Goal: Feedback & Contribution: Contribute content

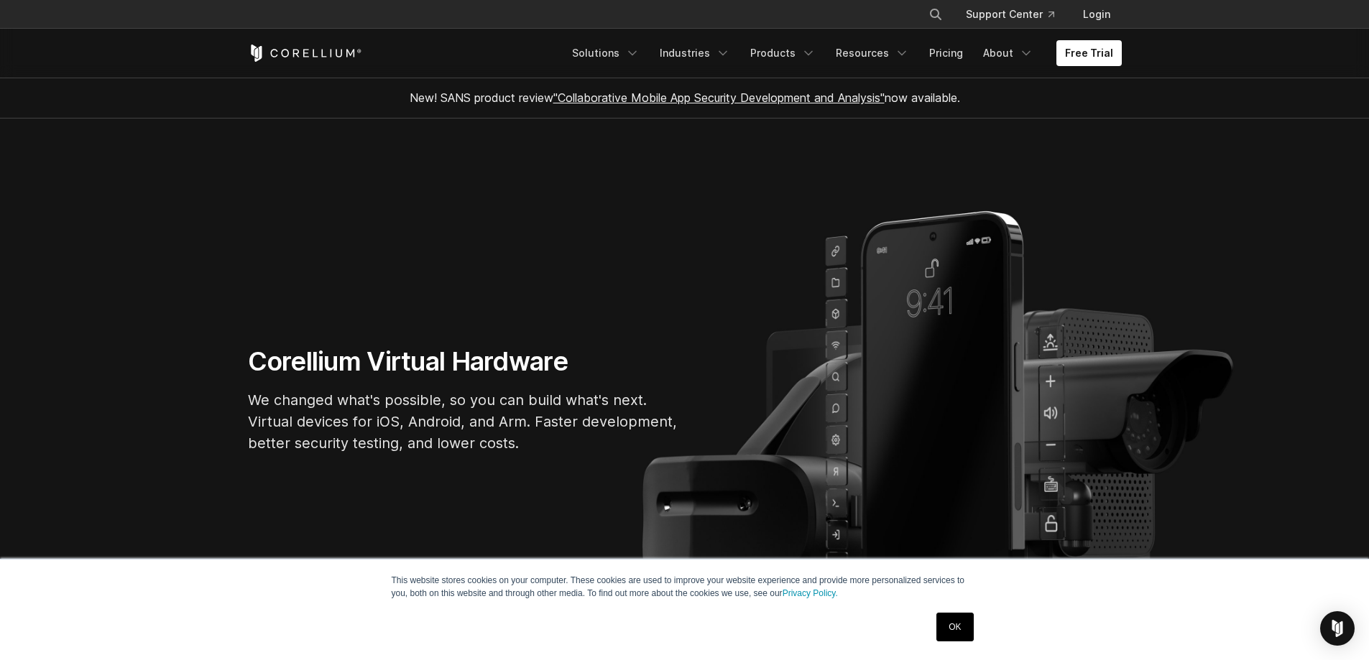
click at [945, 630] on link "OK" at bounding box center [954, 627] width 37 height 29
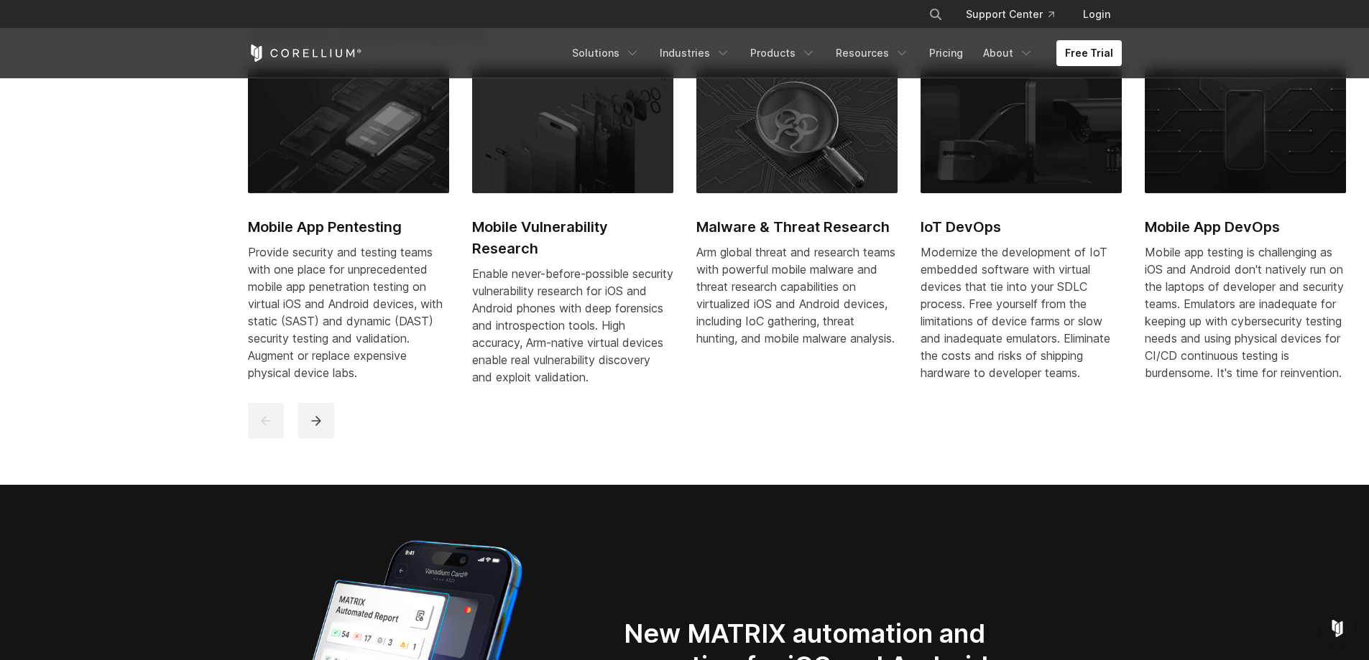
scroll to position [862, 0]
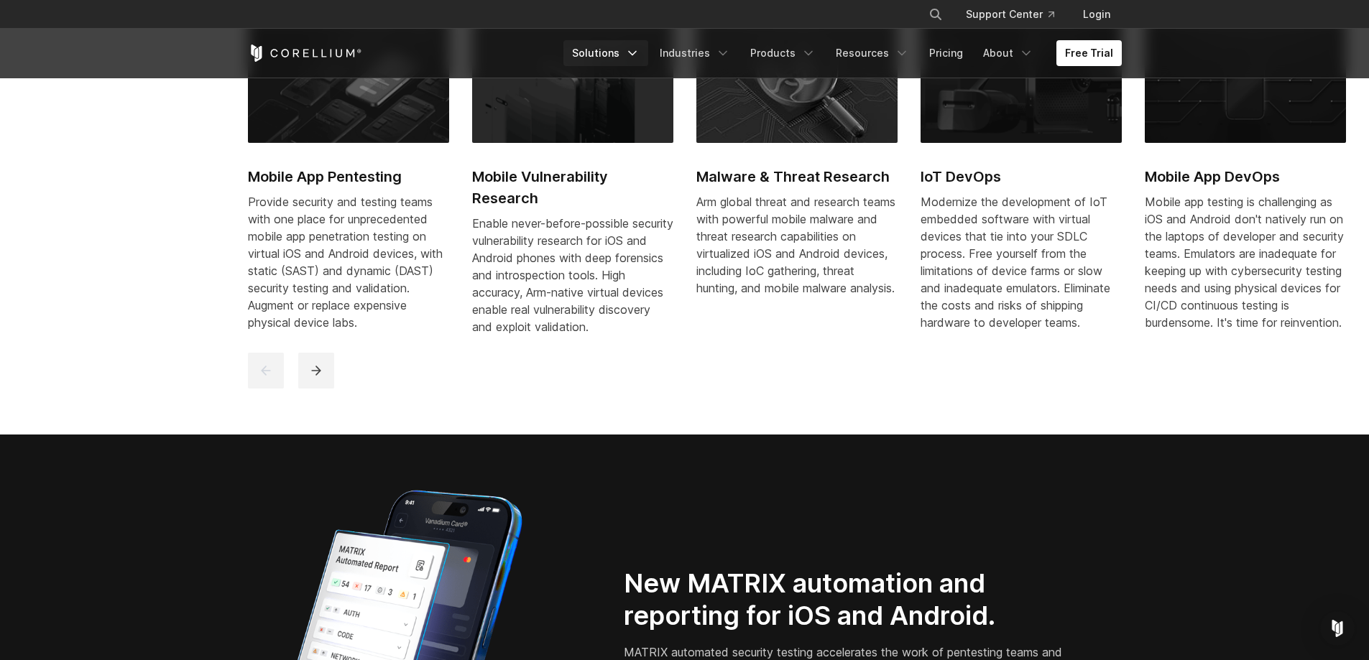
click at [640, 48] on icon "Navigation Menu" at bounding box center [632, 53] width 14 height 14
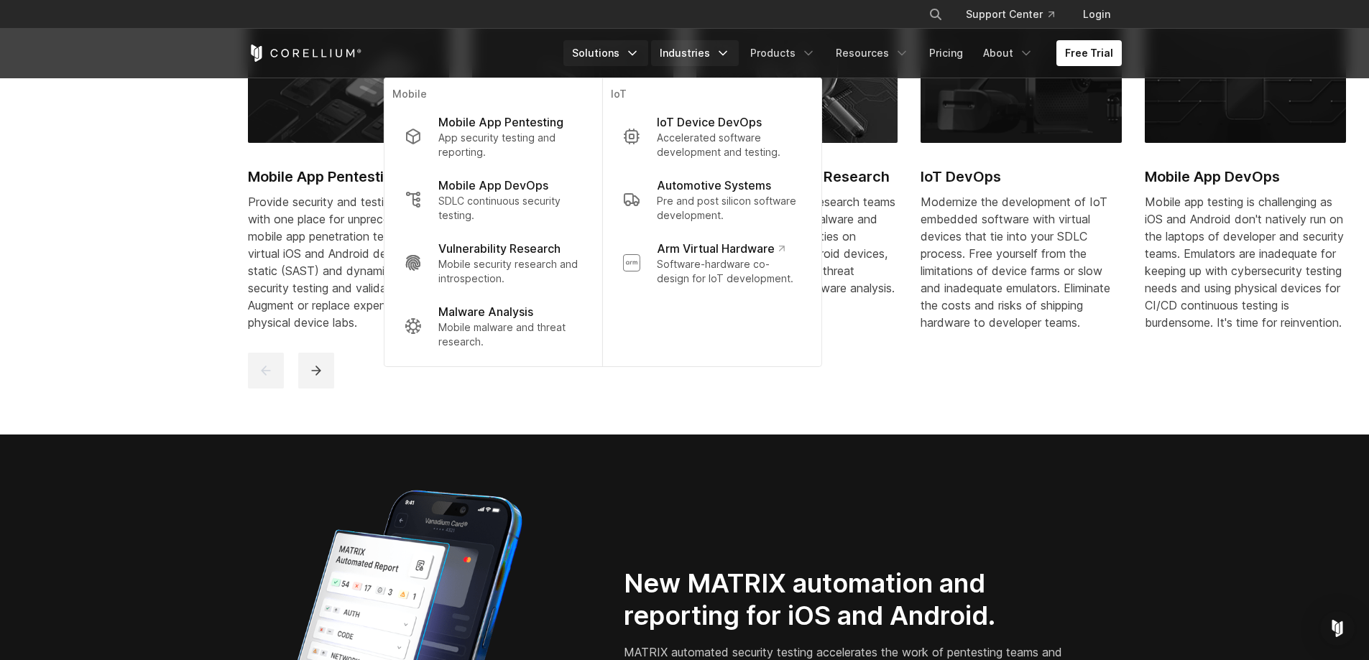
click at [717, 55] on link "Industries" at bounding box center [695, 53] width 88 height 26
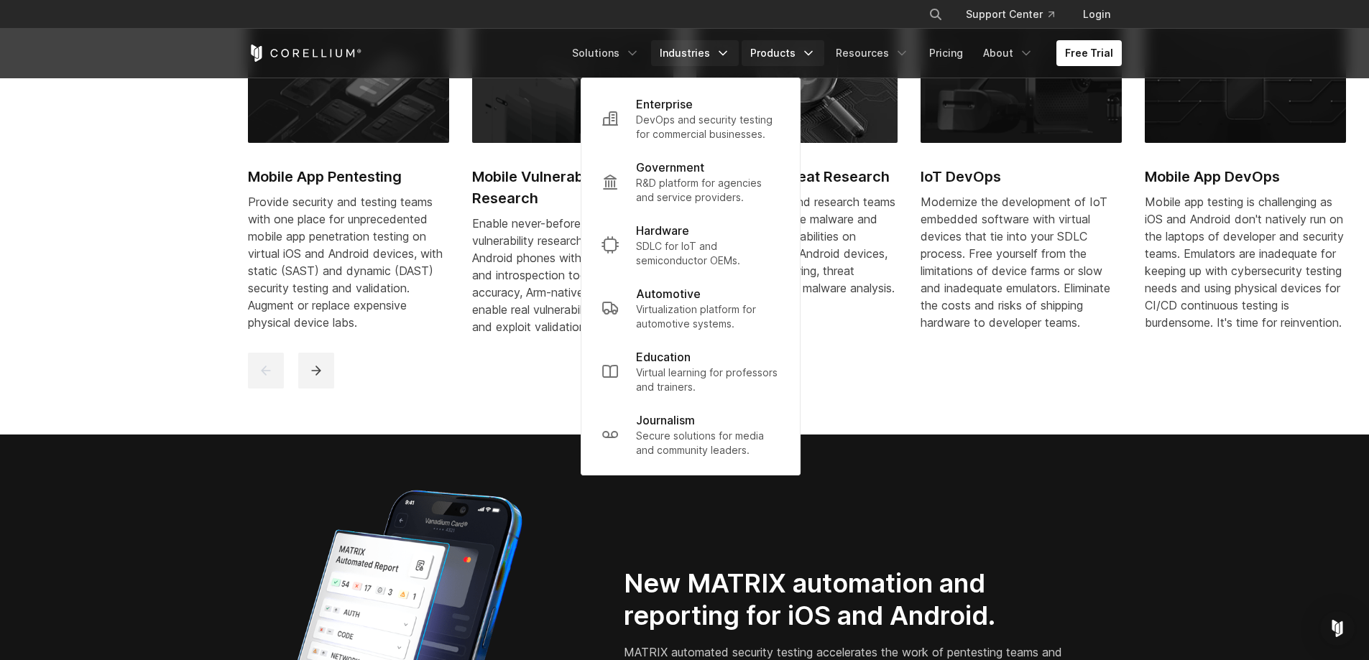
click at [823, 53] on link "Products" at bounding box center [783, 53] width 83 height 26
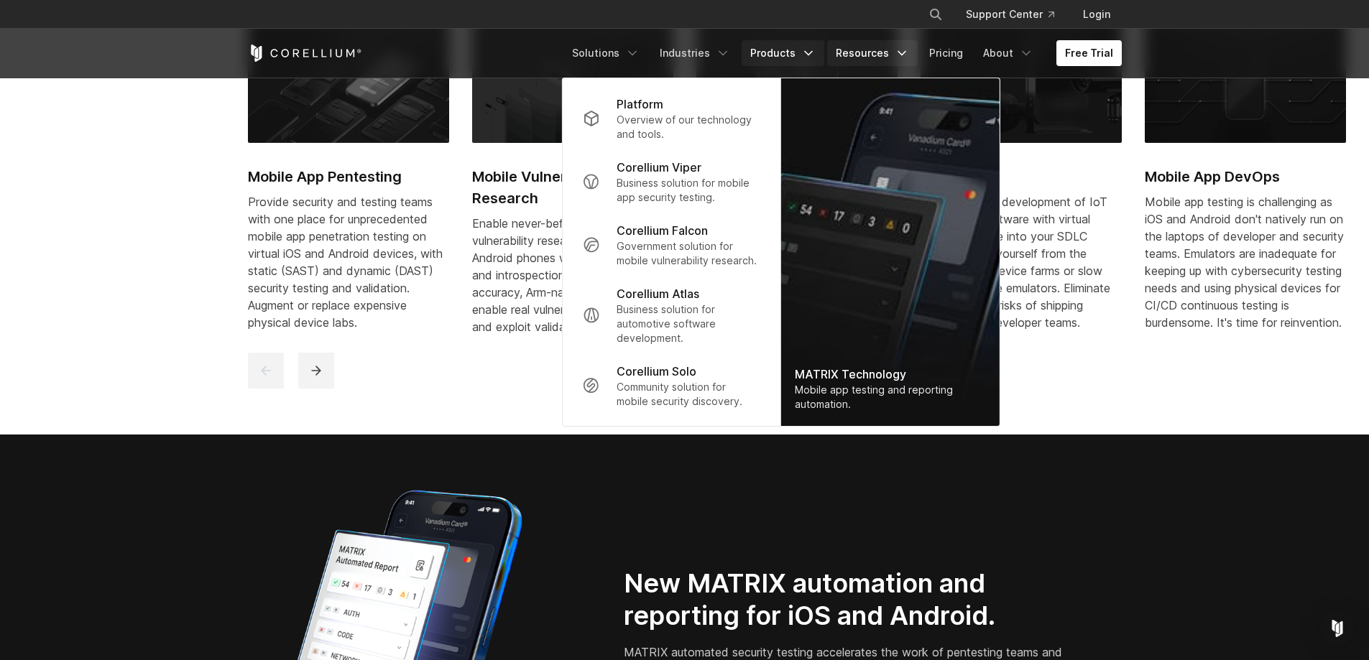
click at [916, 50] on link "Resources" at bounding box center [872, 53] width 91 height 26
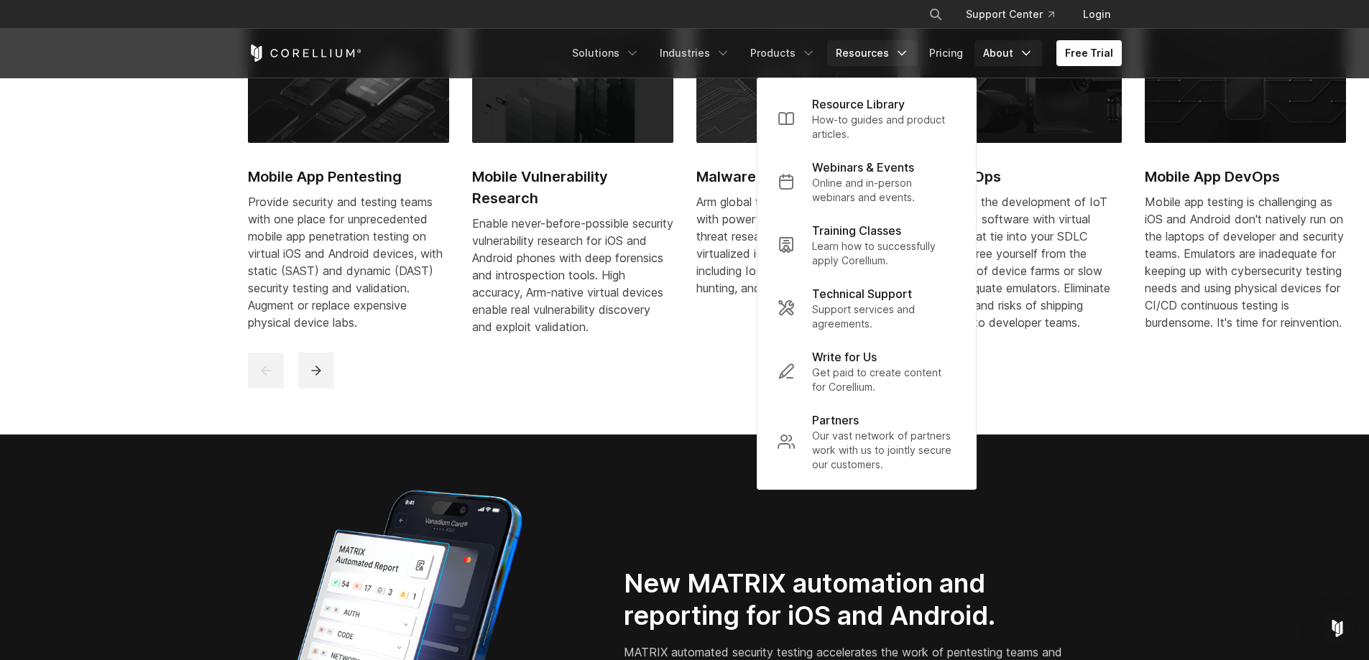
click at [1017, 52] on link "About" at bounding box center [1009, 53] width 68 height 26
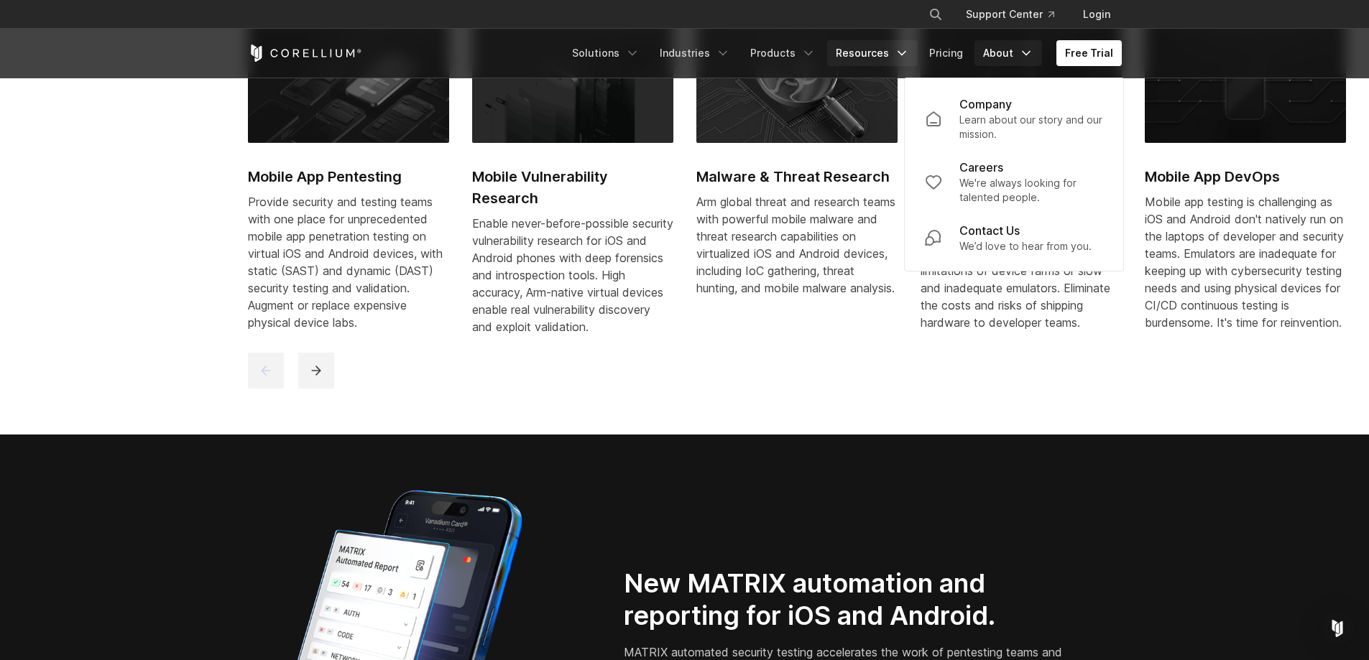
click at [891, 50] on link "Resources" at bounding box center [872, 53] width 91 height 26
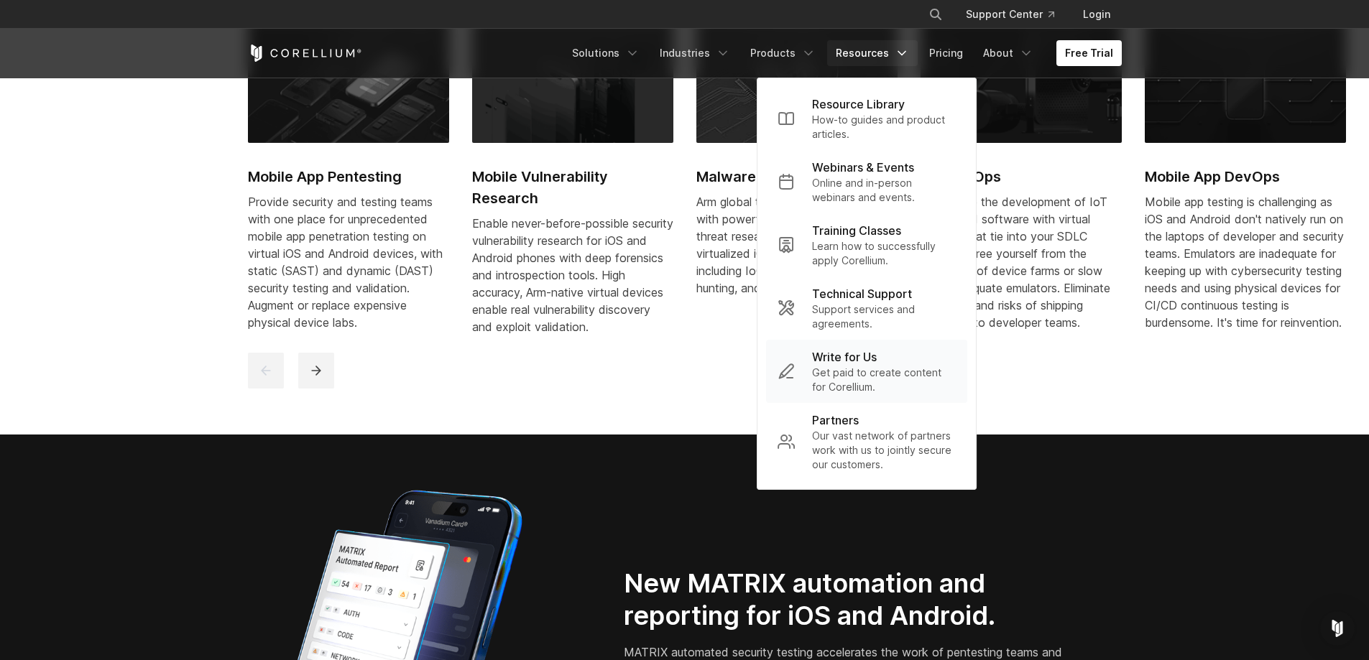
click at [850, 359] on p "Write for Us" at bounding box center [844, 357] width 65 height 17
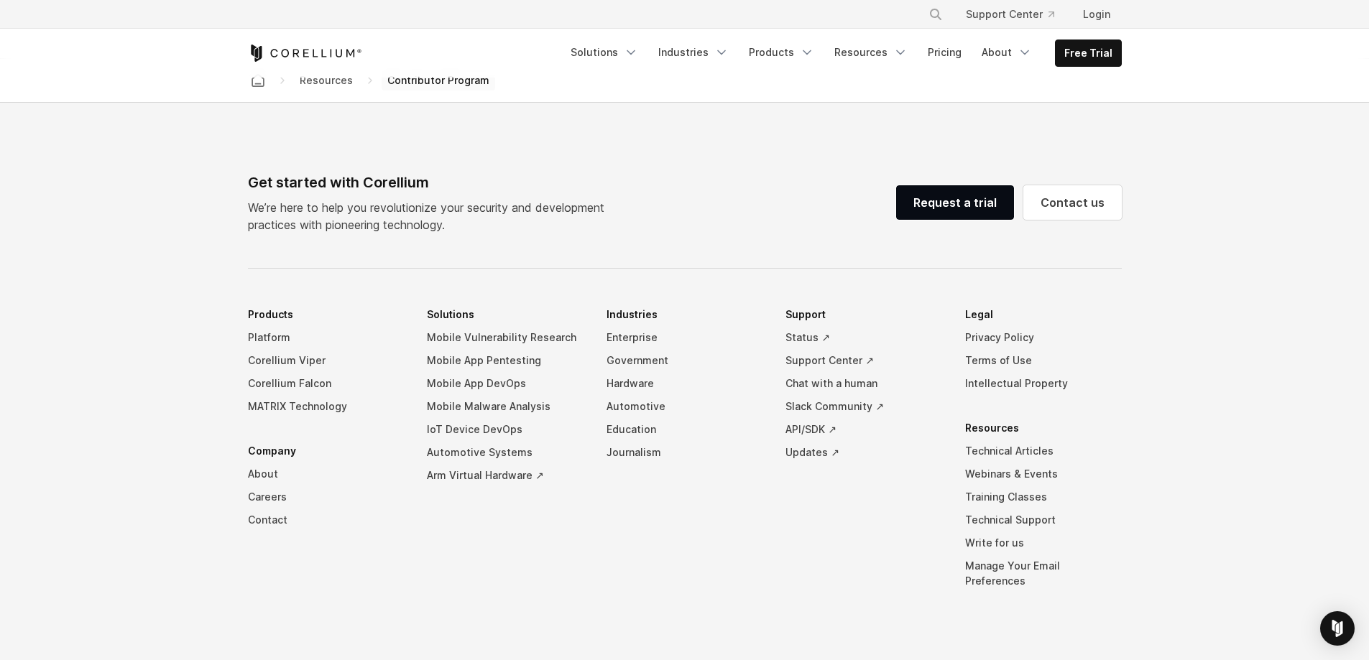
scroll to position [2969, 0]
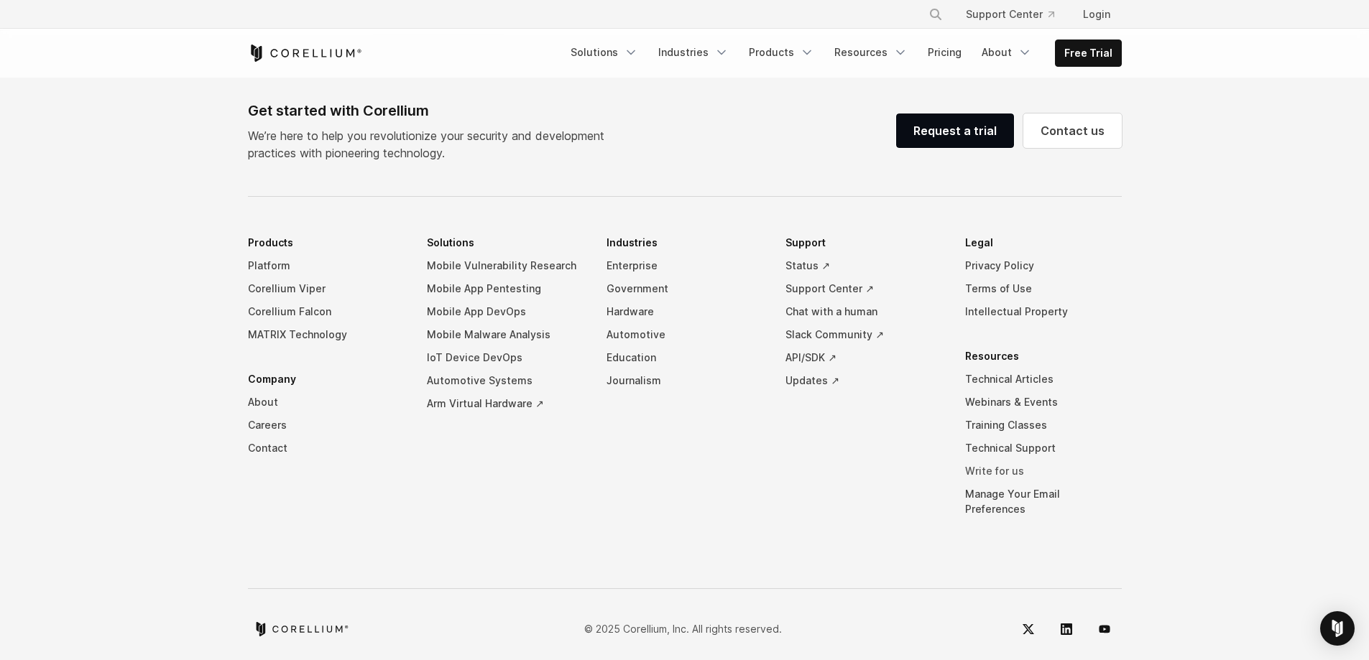
click at [993, 470] on link "Write for us" at bounding box center [1043, 471] width 157 height 23
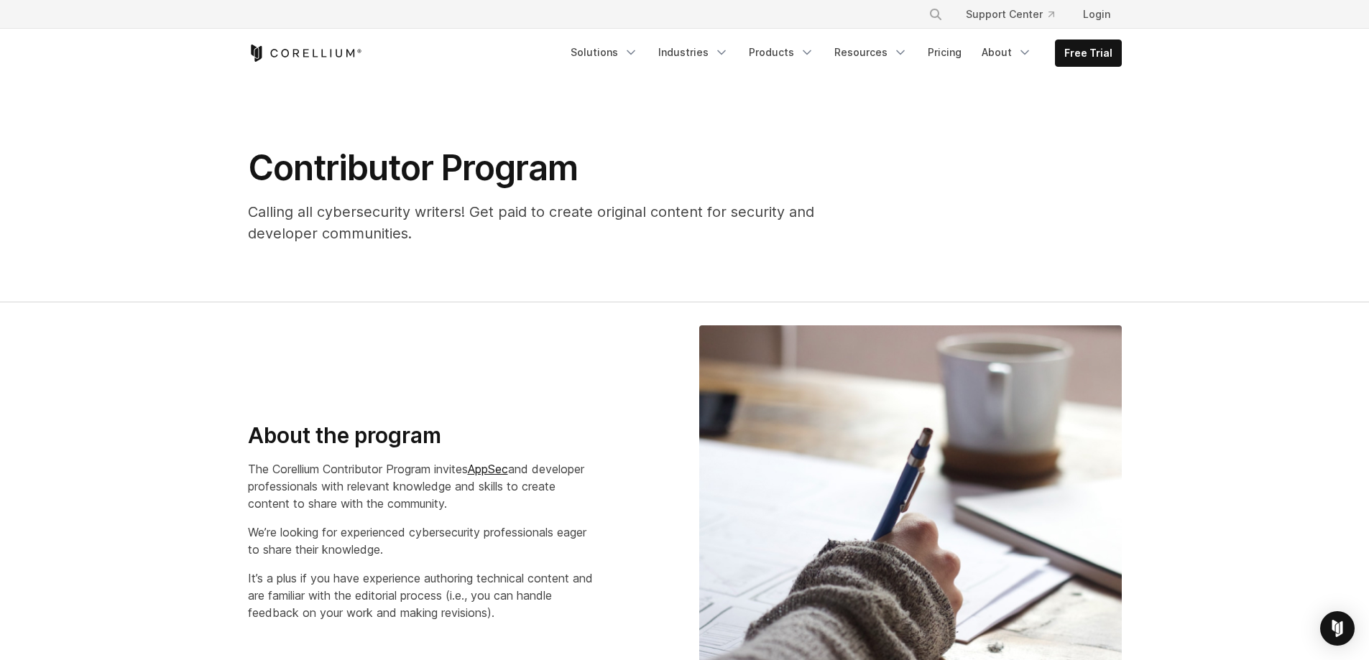
click at [372, 299] on section "Contributor Program Calling all cybersecurity writers! Get paid to create origi…" at bounding box center [684, 190] width 1369 height 225
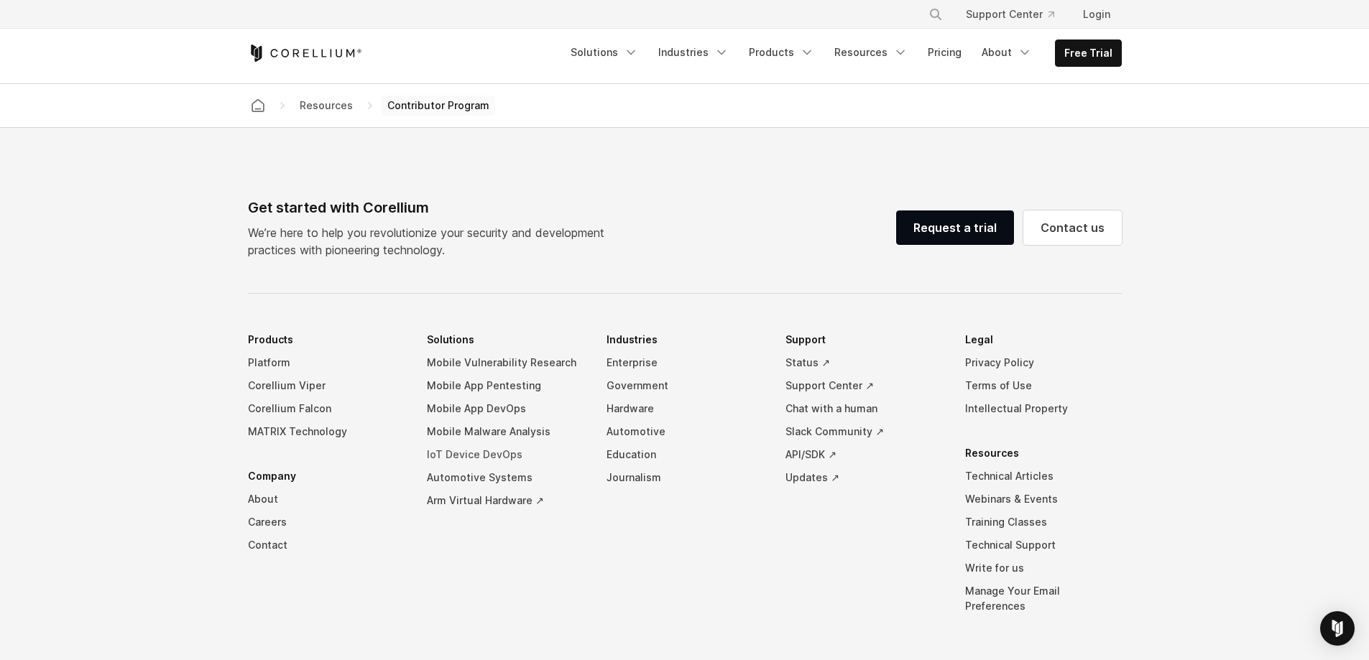
scroll to position [2969, 0]
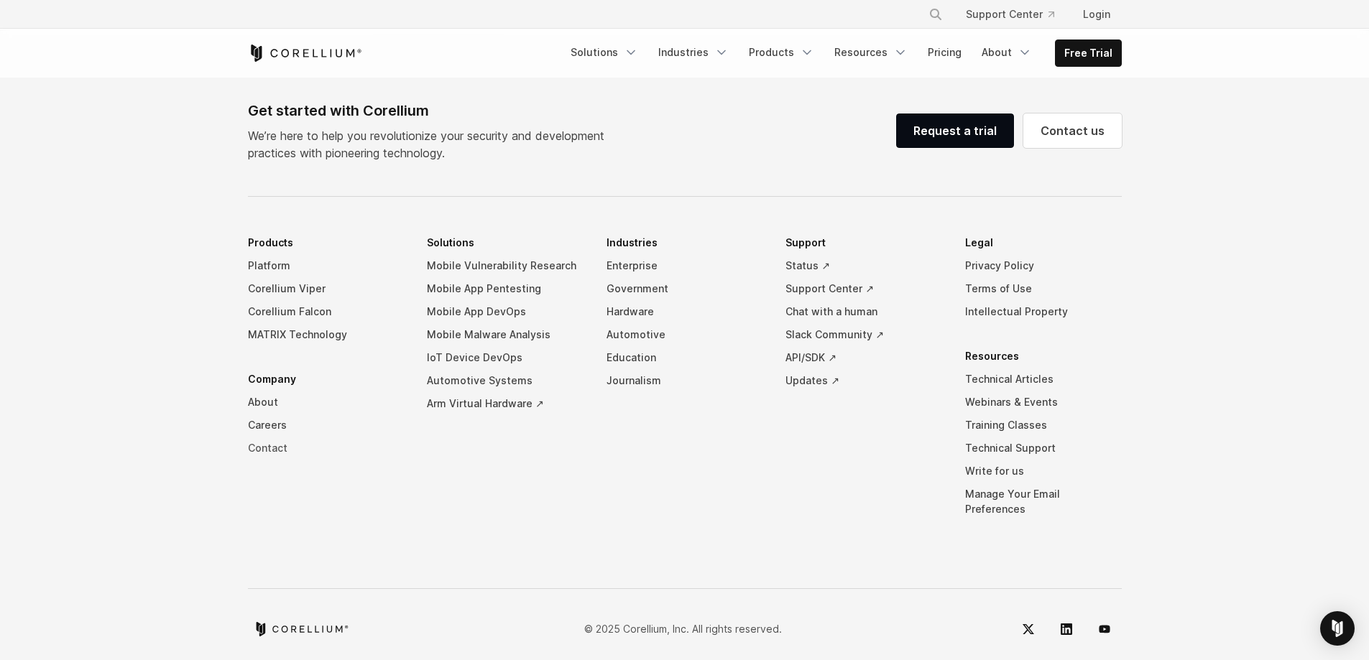
click at [265, 447] on link "Contact" at bounding box center [326, 448] width 157 height 23
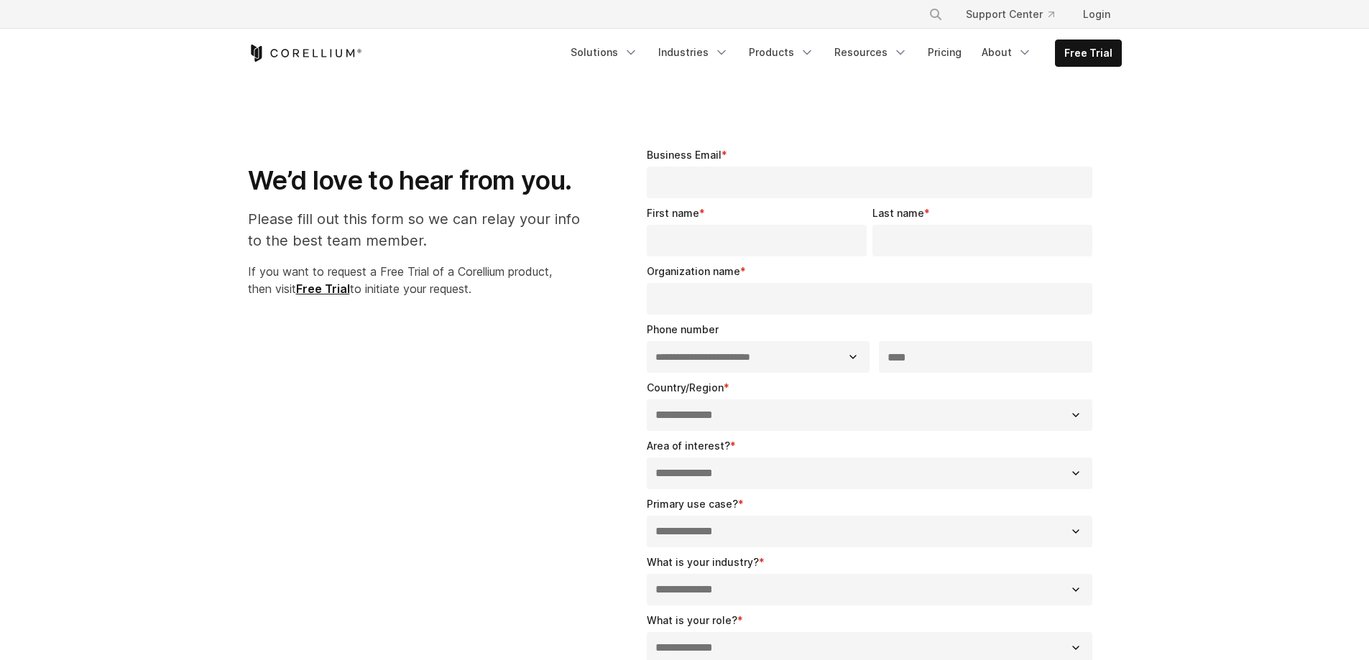
select select "**"
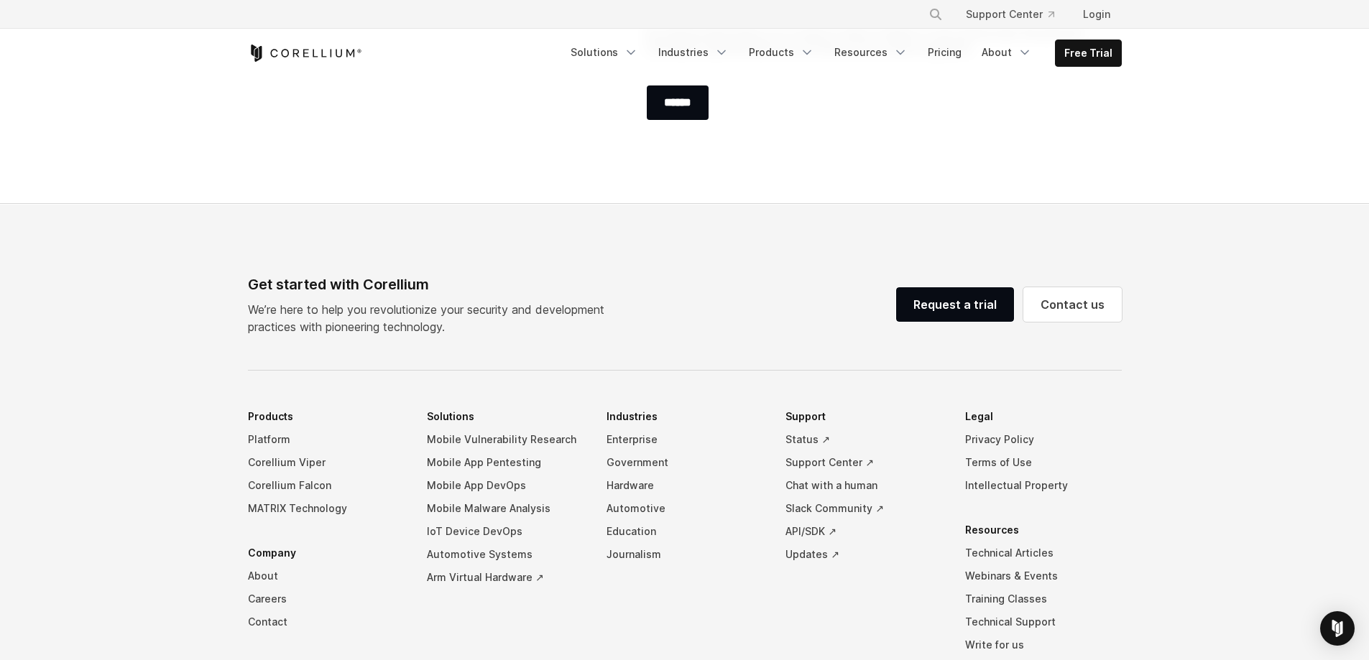
scroll to position [795, 0]
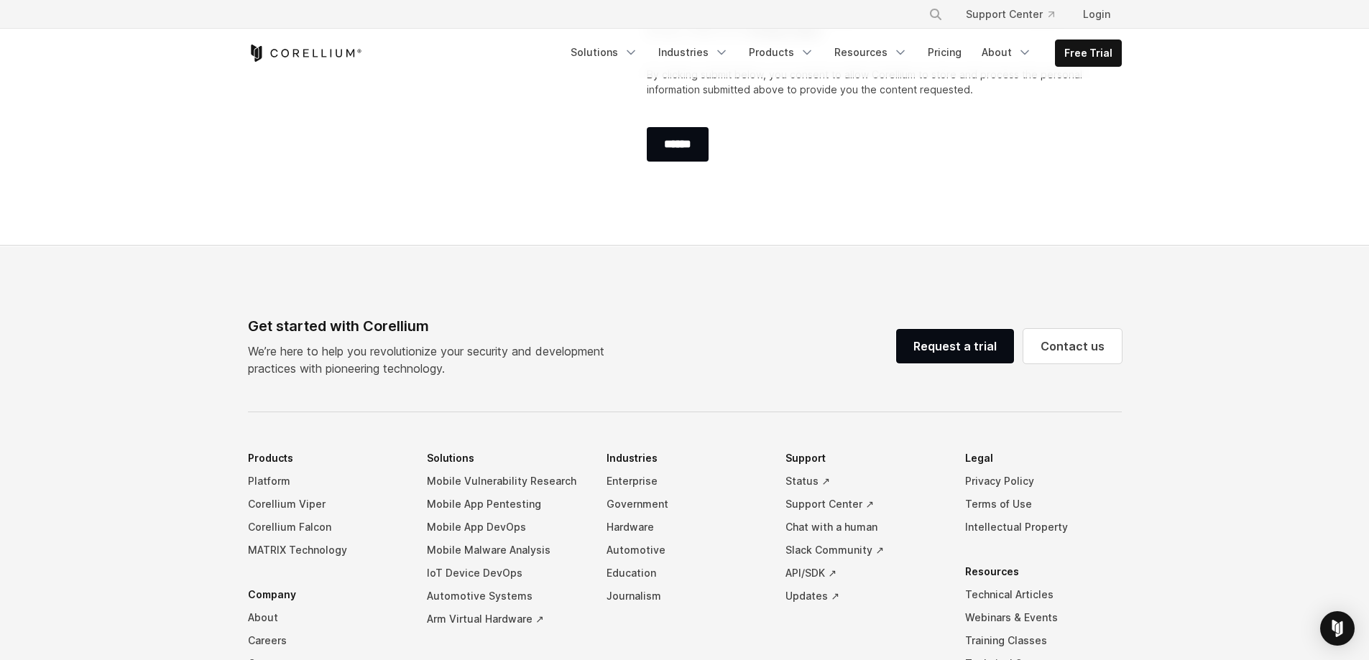
drag, startPoint x: 696, startPoint y: 202, endPoint x: 700, endPoint y: 193, distance: 9.3
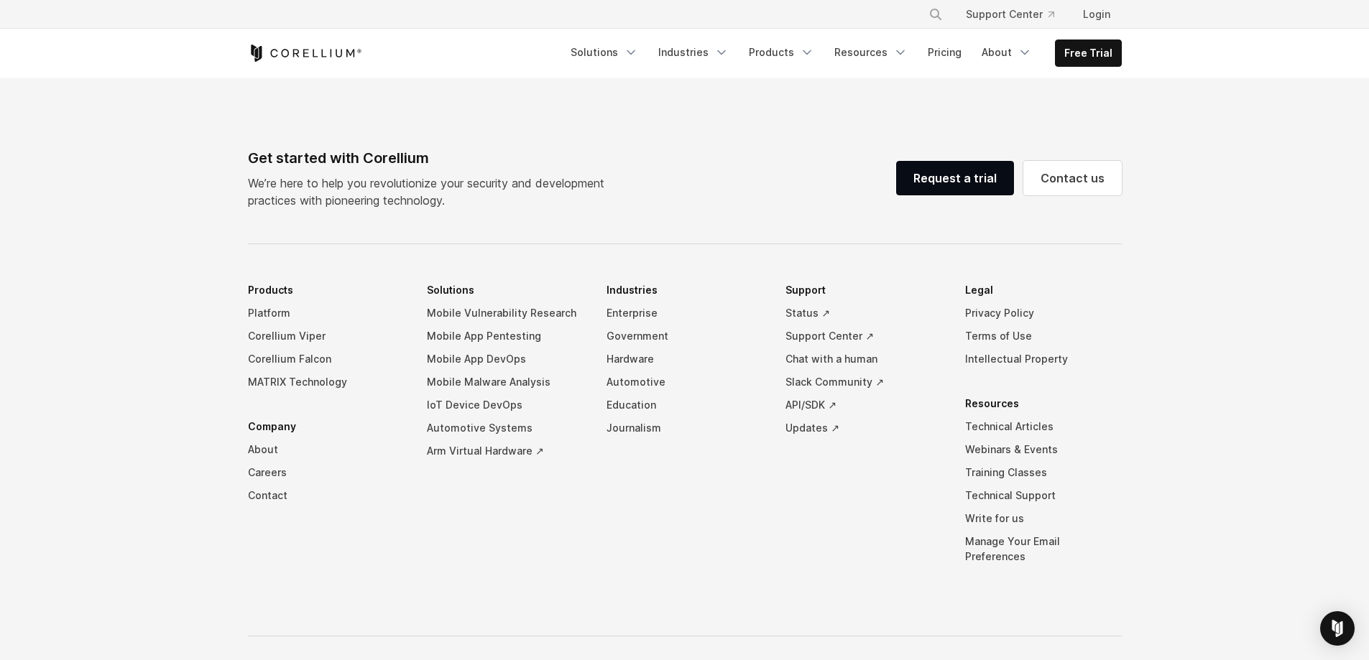
scroll to position [939, 0]
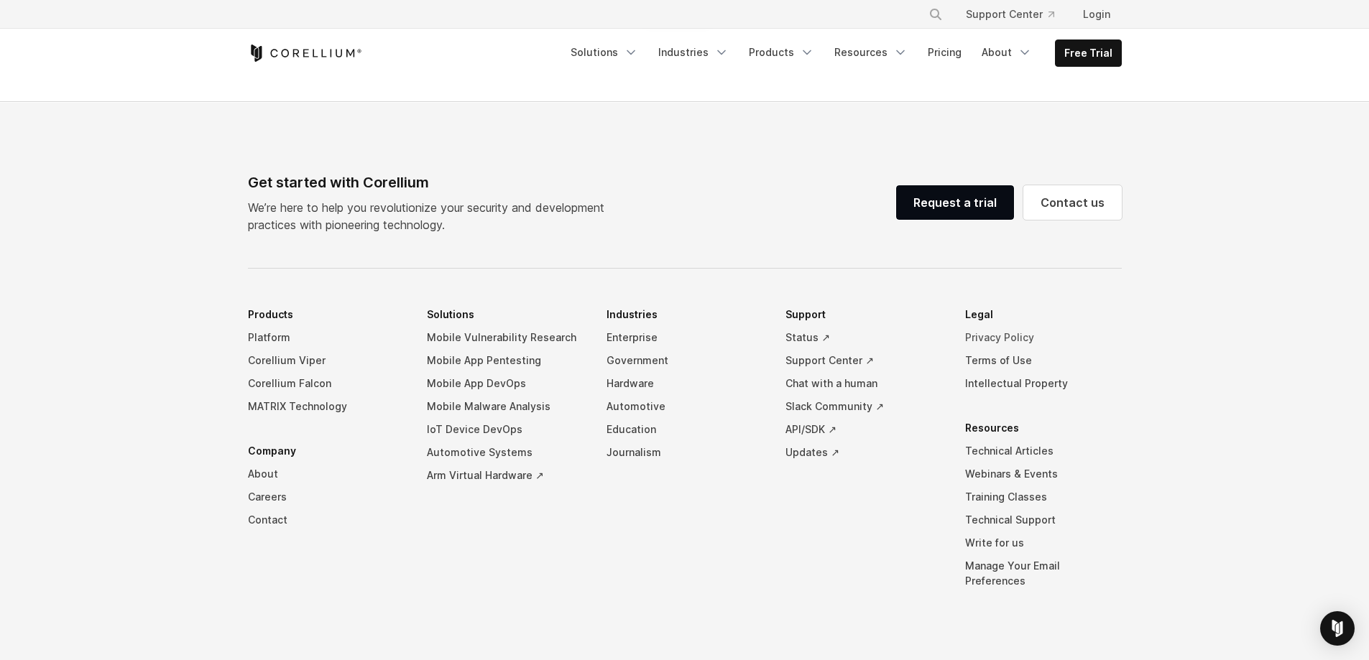
click at [994, 331] on link "Privacy Policy" at bounding box center [1043, 337] width 157 height 23
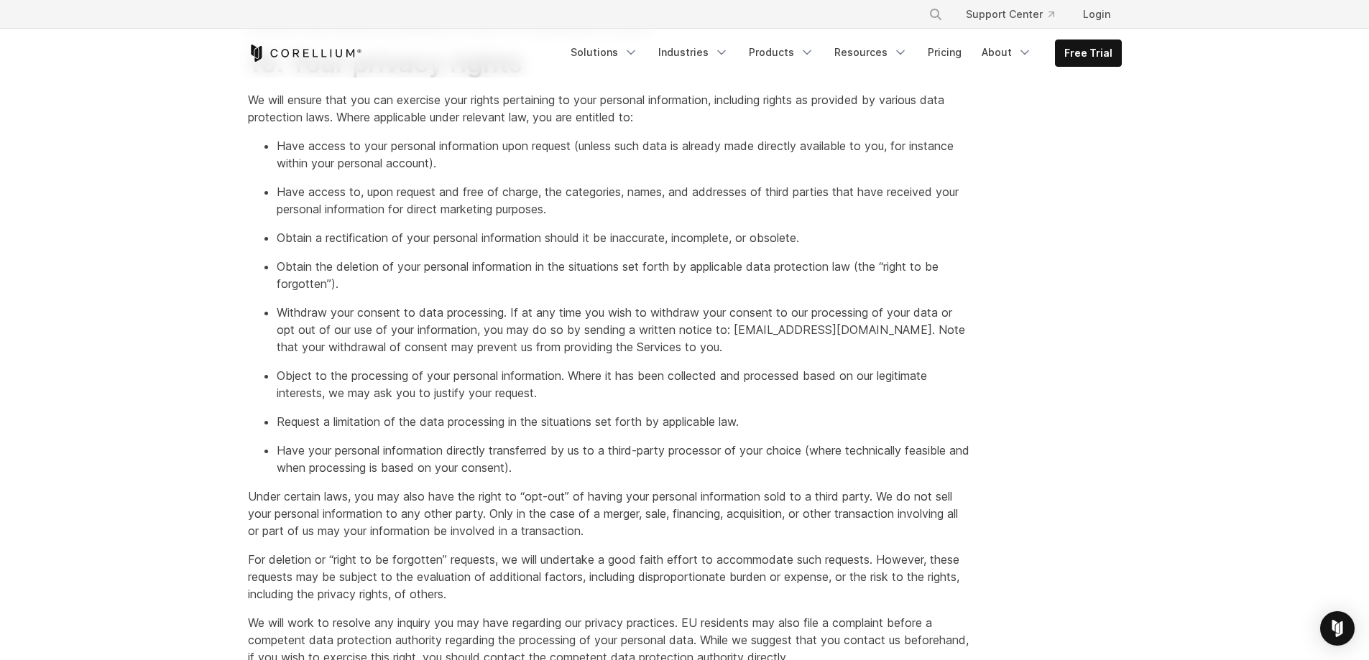
scroll to position [3817, 0]
